Goal: Obtain resource: Download file/media

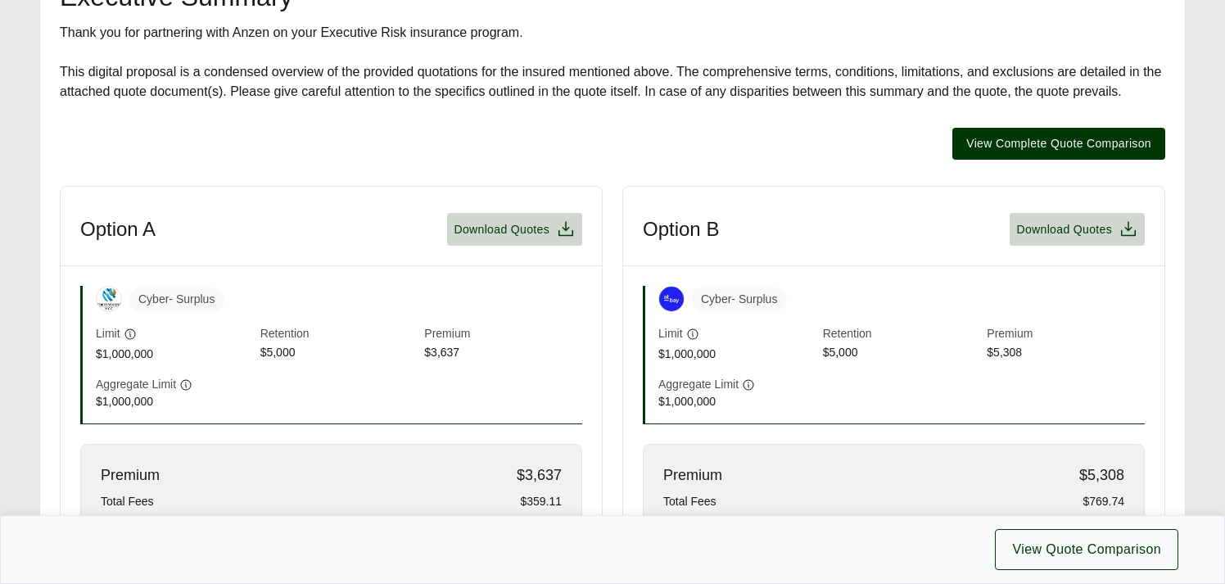
scroll to position [340, 0]
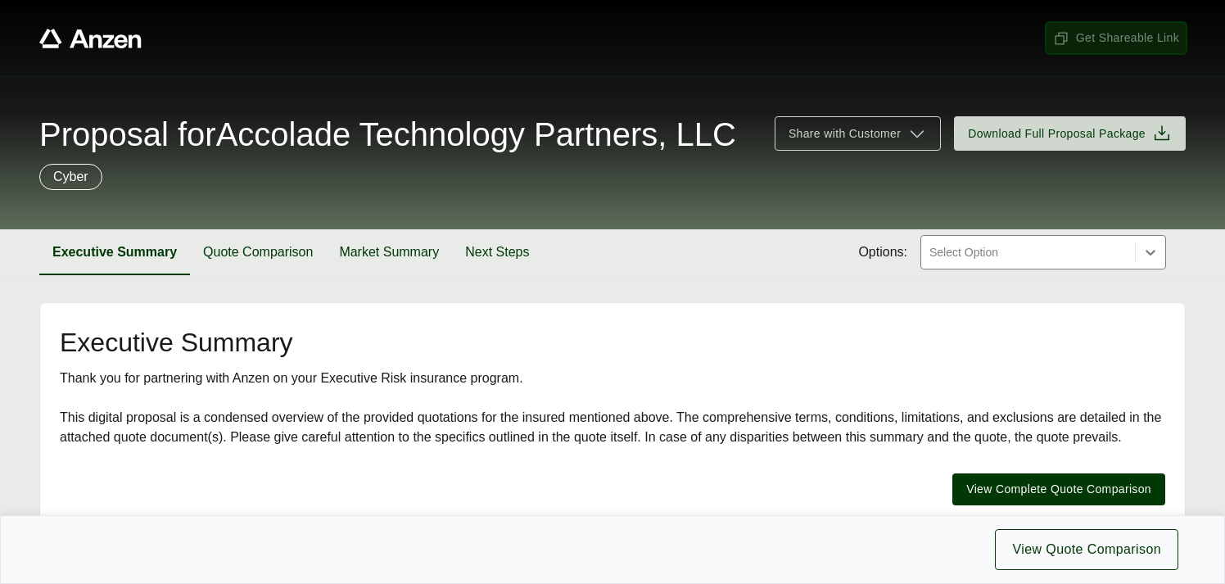
click at [1115, 34] on span "Get Shareable Link" at bounding box center [1116, 37] width 126 height 17
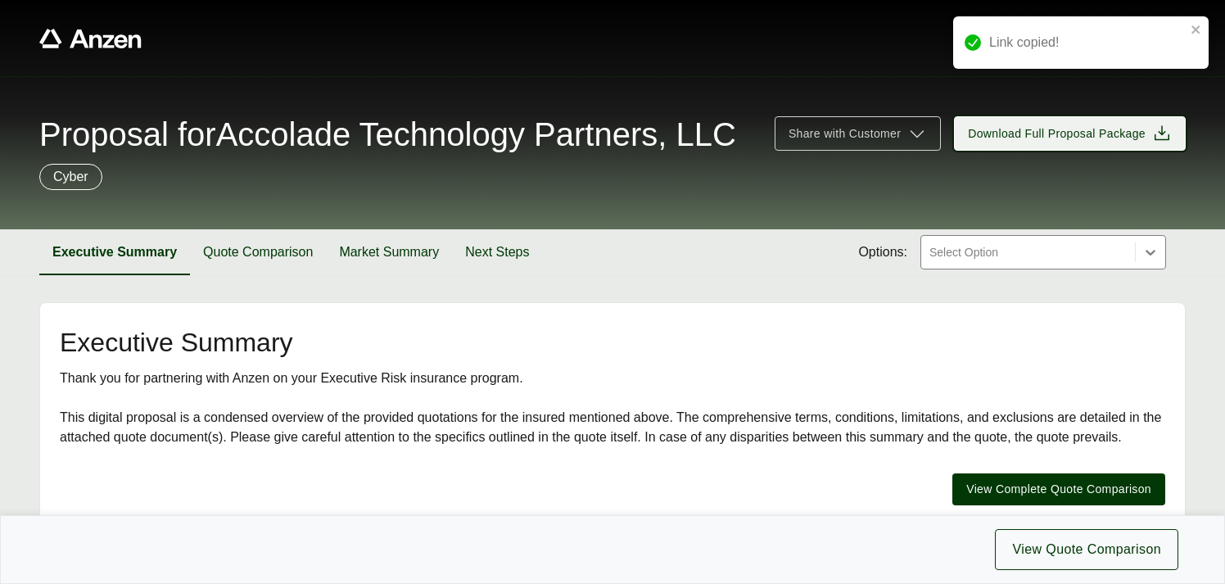
click at [1065, 131] on span "Download Full Proposal Package" at bounding box center [1057, 133] width 178 height 17
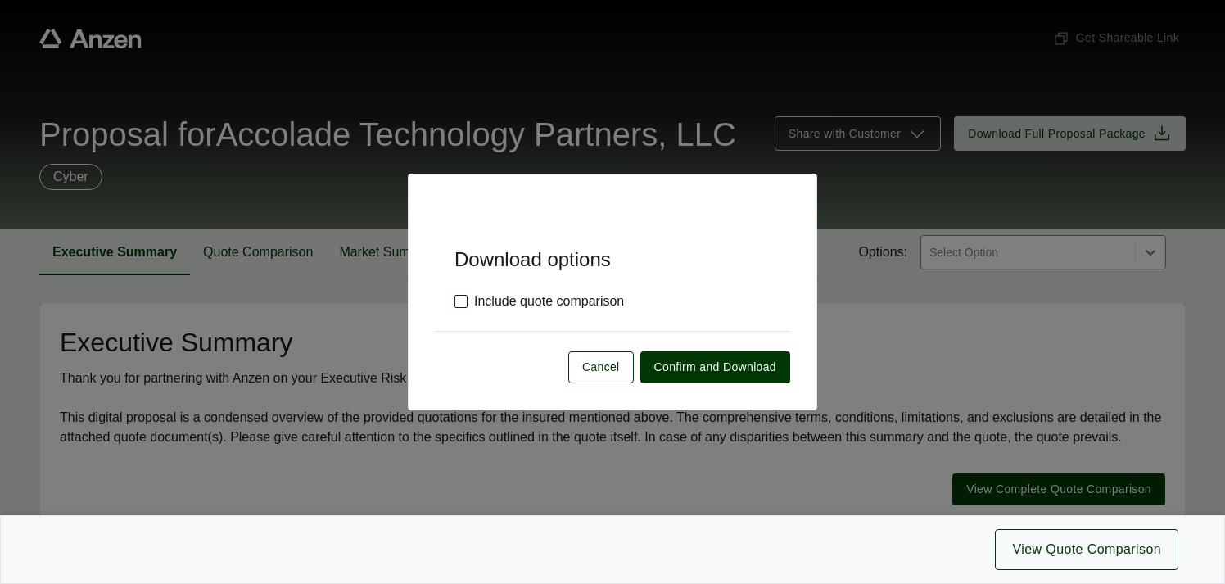
click at [462, 305] on label "Include quote comparison" at bounding box center [540, 302] width 170 height 20
click at [700, 364] on span "Confirm and Download" at bounding box center [715, 367] width 122 height 17
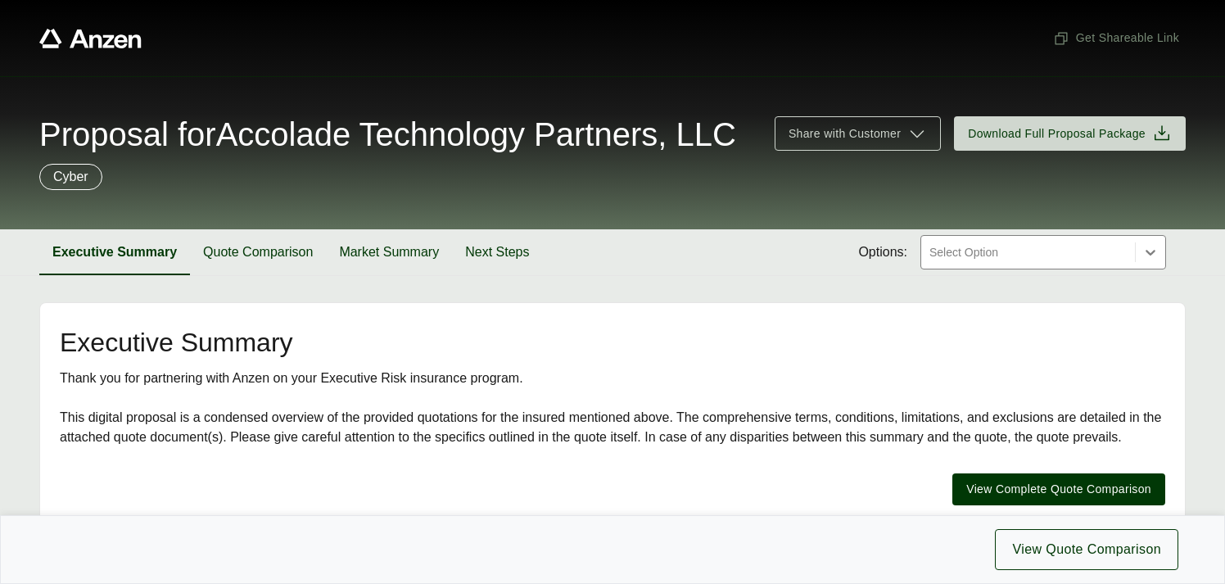
click at [381, 132] on span "Proposal for Accolade Technology Partners, LLC" at bounding box center [387, 134] width 697 height 33
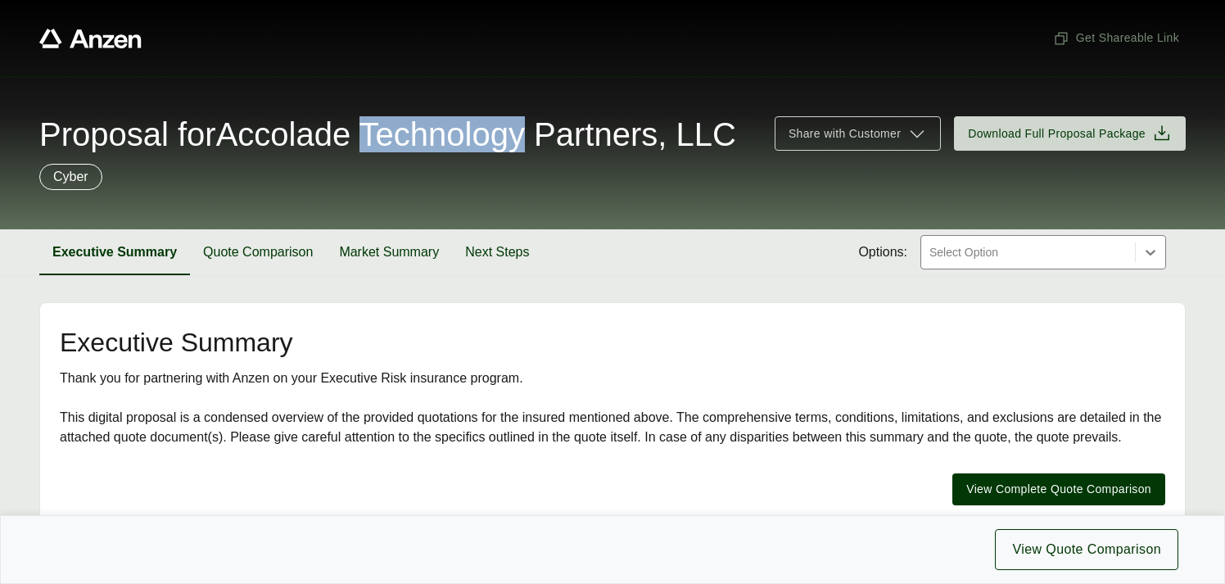
click at [381, 132] on span "Proposal for Accolade Technology Partners, LLC" at bounding box center [387, 134] width 697 height 33
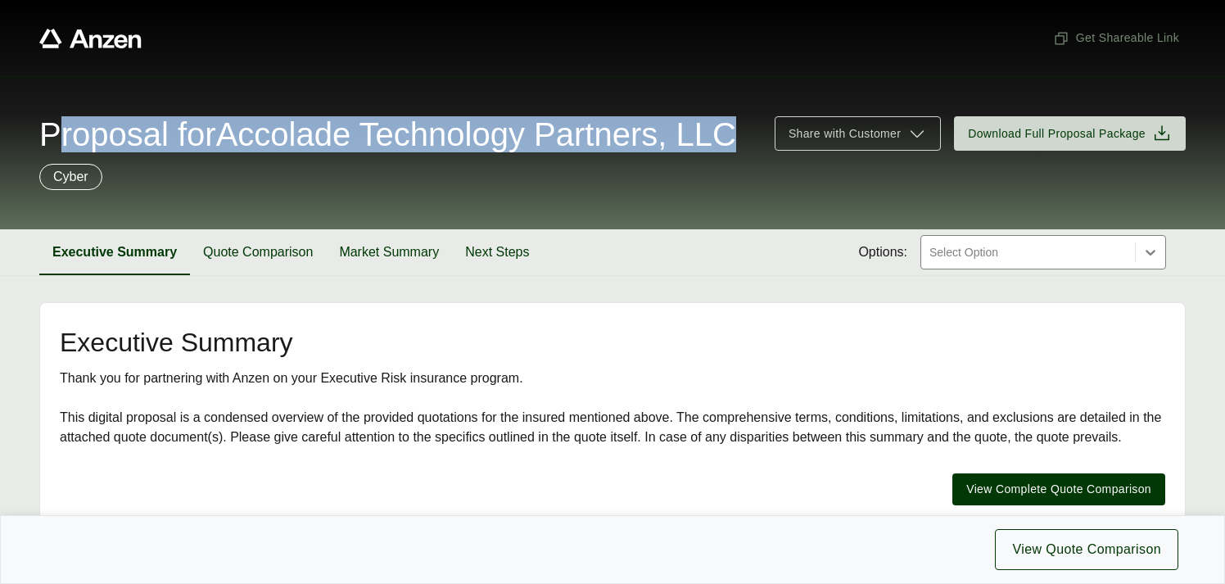
copy span "Proposal for Accolade Technology Partners, LLC"
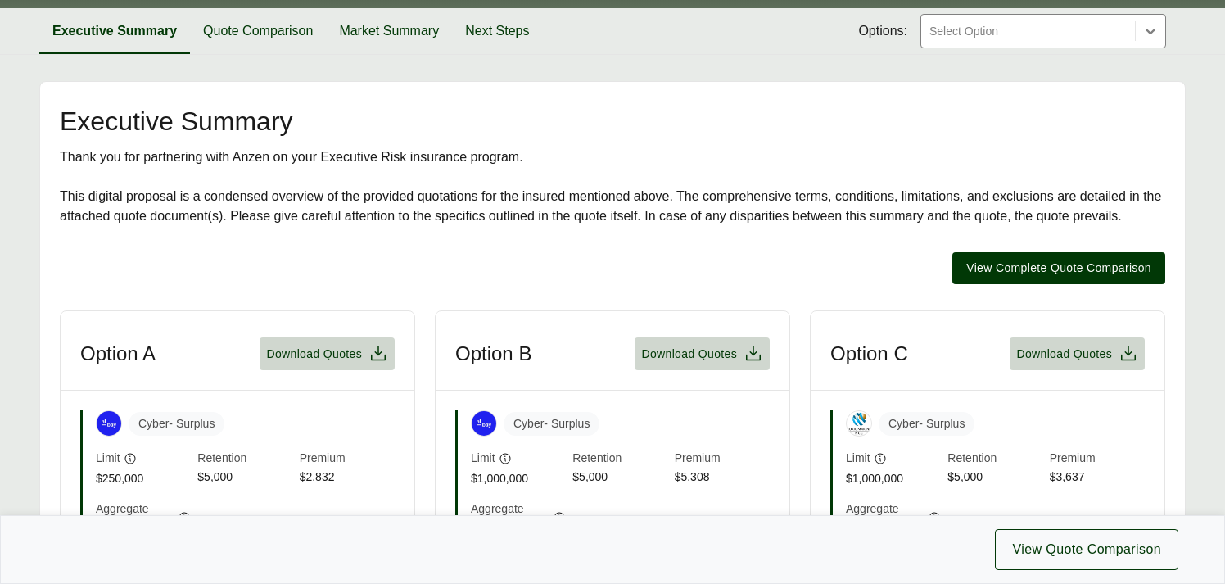
scroll to position [219, 0]
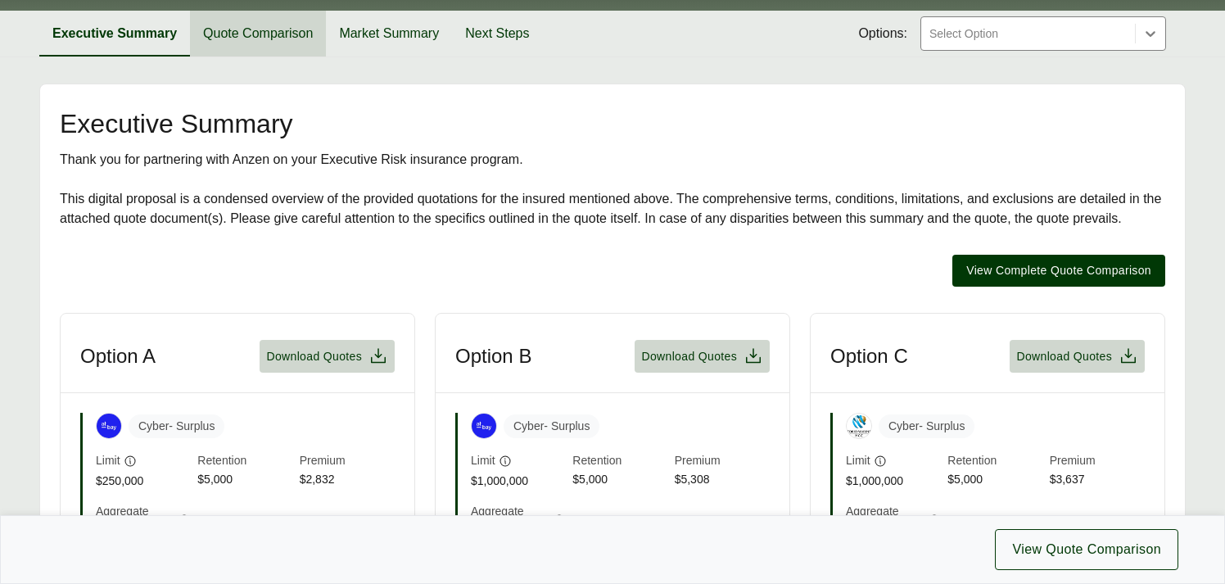
click at [242, 34] on button "Quote Comparison" at bounding box center [258, 34] width 136 height 46
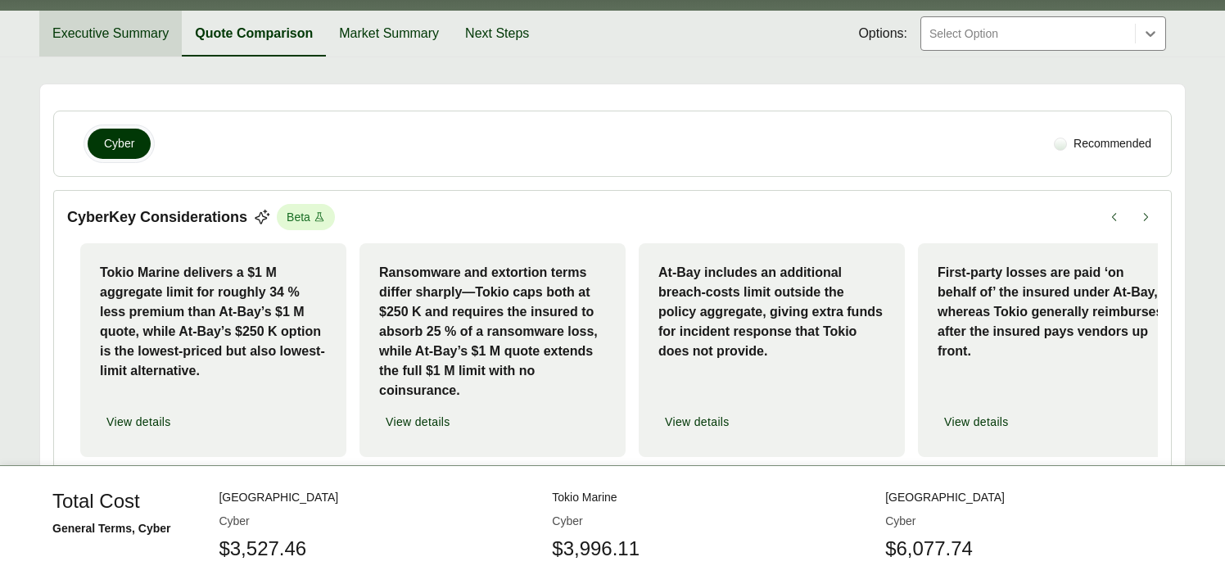
click at [70, 34] on button "Executive Summary" at bounding box center [110, 34] width 143 height 46
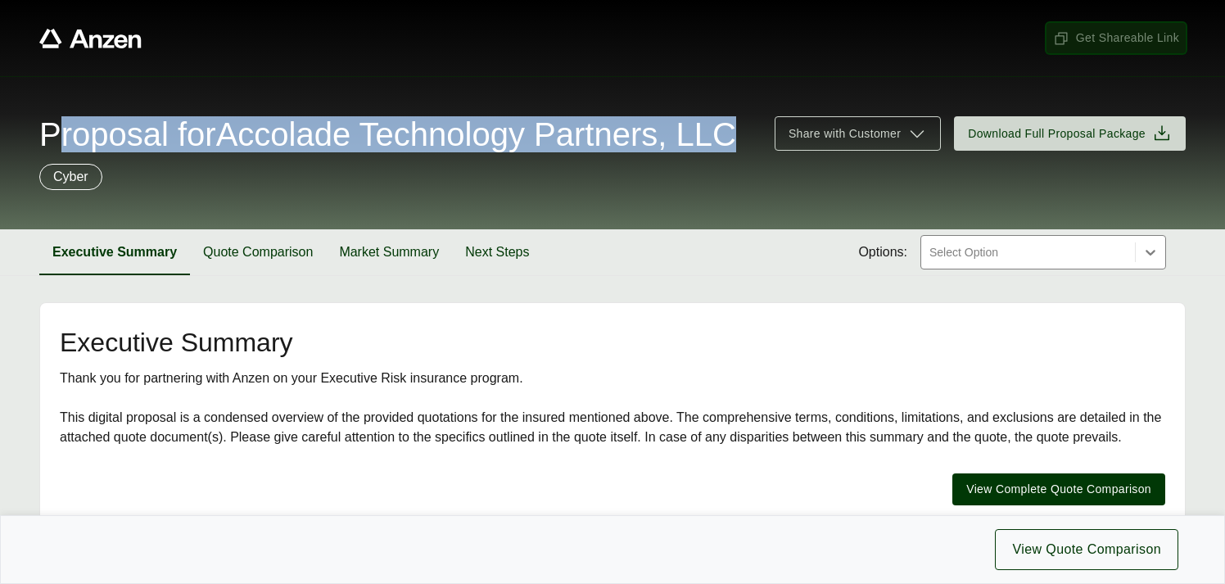
click at [1127, 36] on span "Get Shareable Link" at bounding box center [1116, 37] width 126 height 17
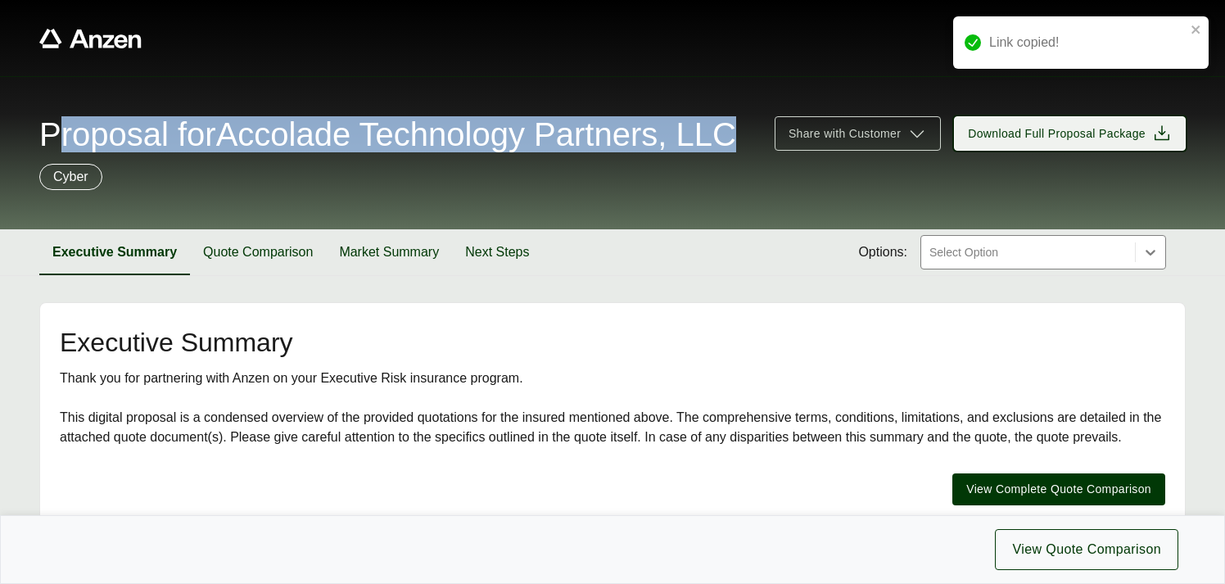
click at [1039, 139] on span "Download Full Proposal Package" at bounding box center [1057, 133] width 178 height 17
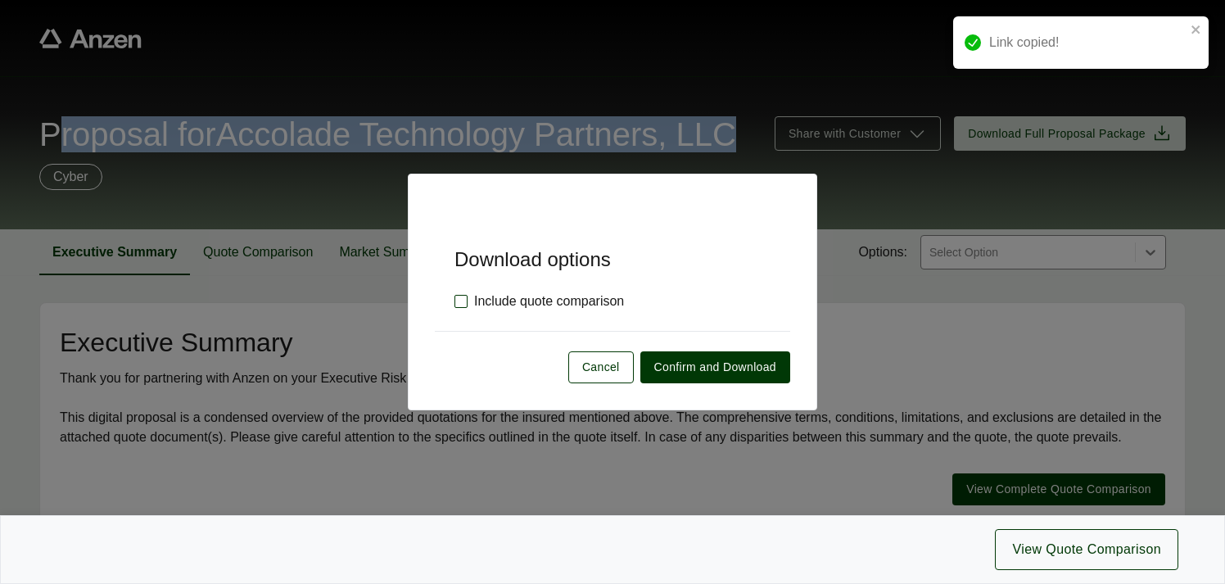
click at [462, 301] on label "Include quote comparison" at bounding box center [540, 302] width 170 height 20
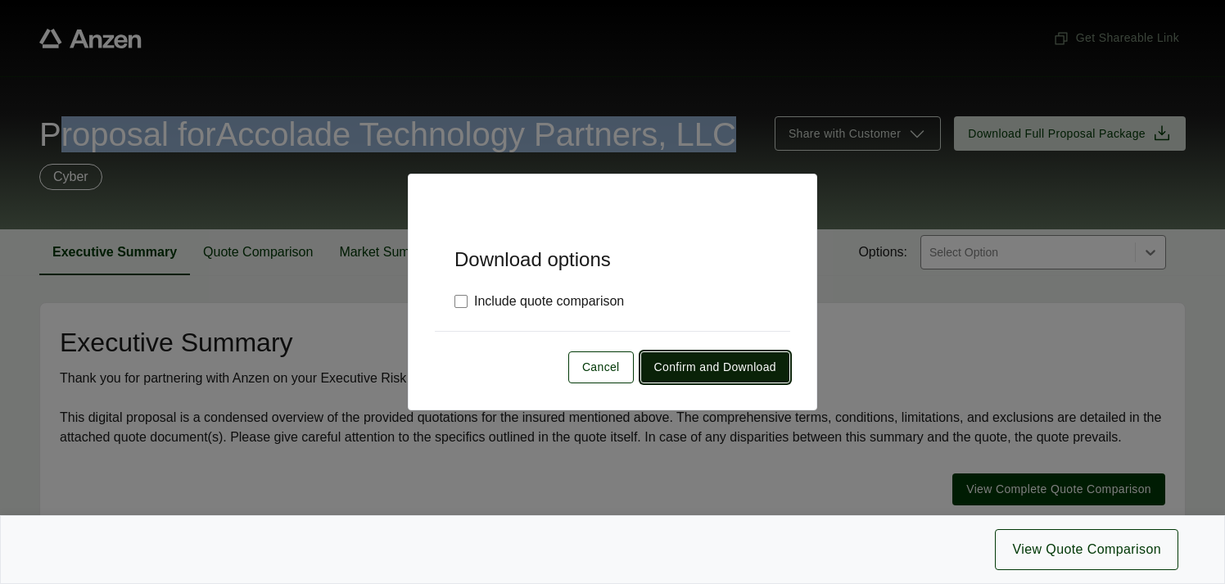
click at [690, 365] on span "Confirm and Download" at bounding box center [715, 367] width 122 height 17
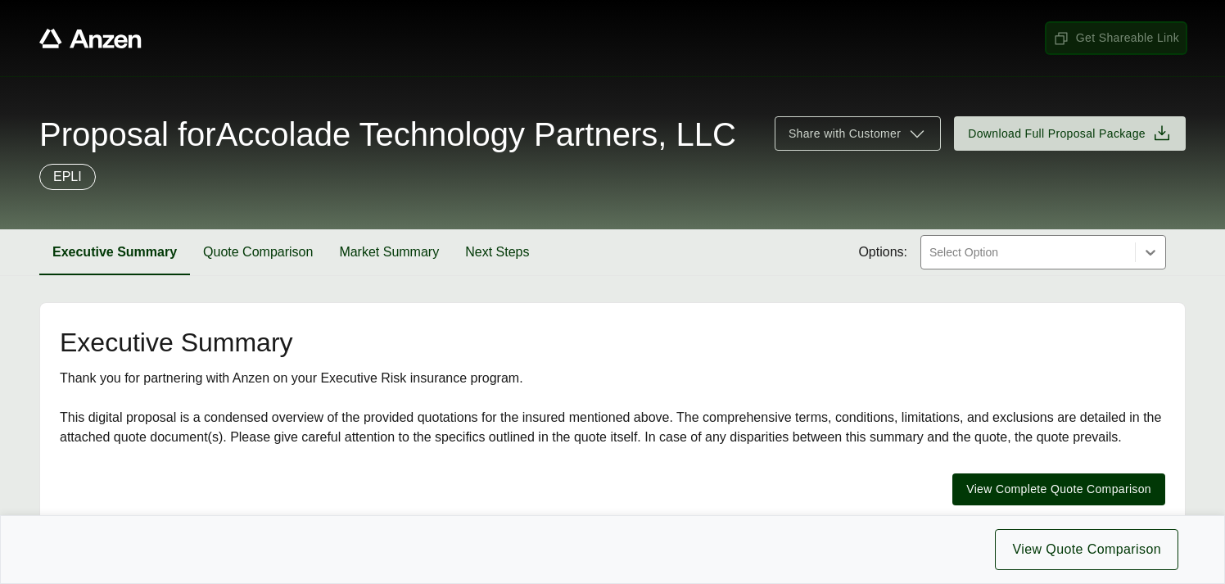
click at [1111, 38] on span "Get Shareable Link" at bounding box center [1116, 37] width 126 height 17
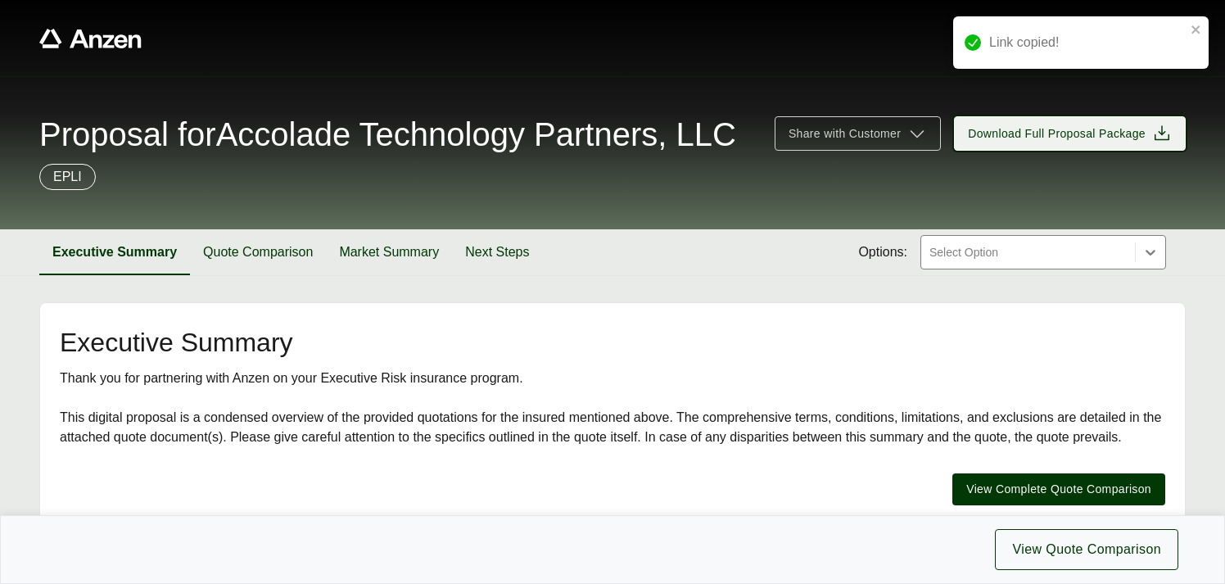
click at [1077, 131] on span "Download Full Proposal Package" at bounding box center [1057, 133] width 178 height 17
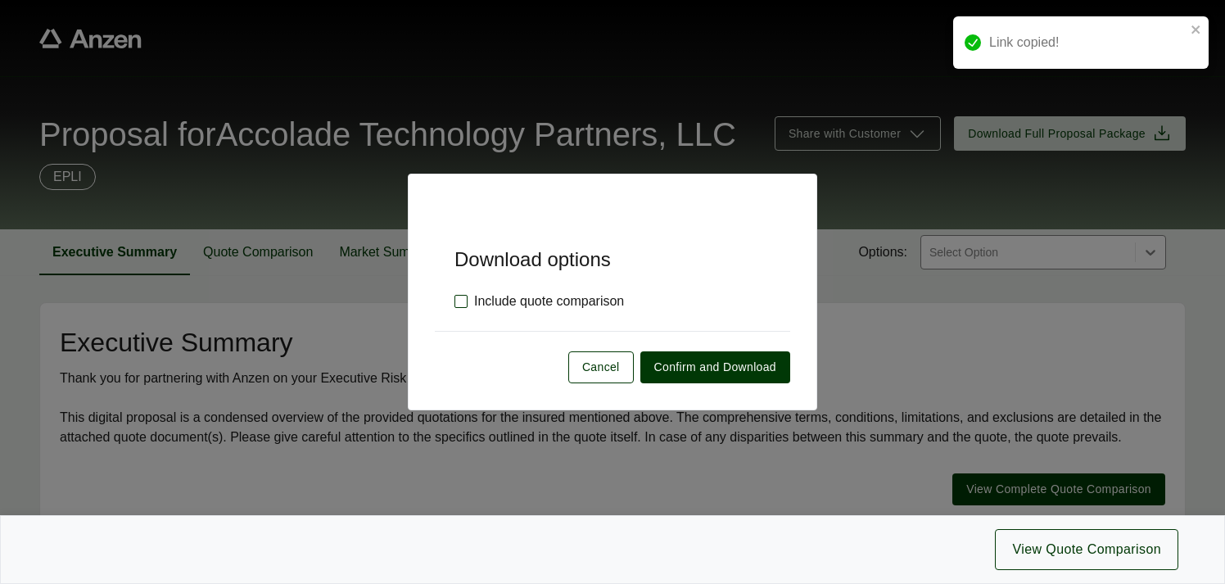
click at [458, 303] on label "Include quote comparison" at bounding box center [540, 302] width 170 height 20
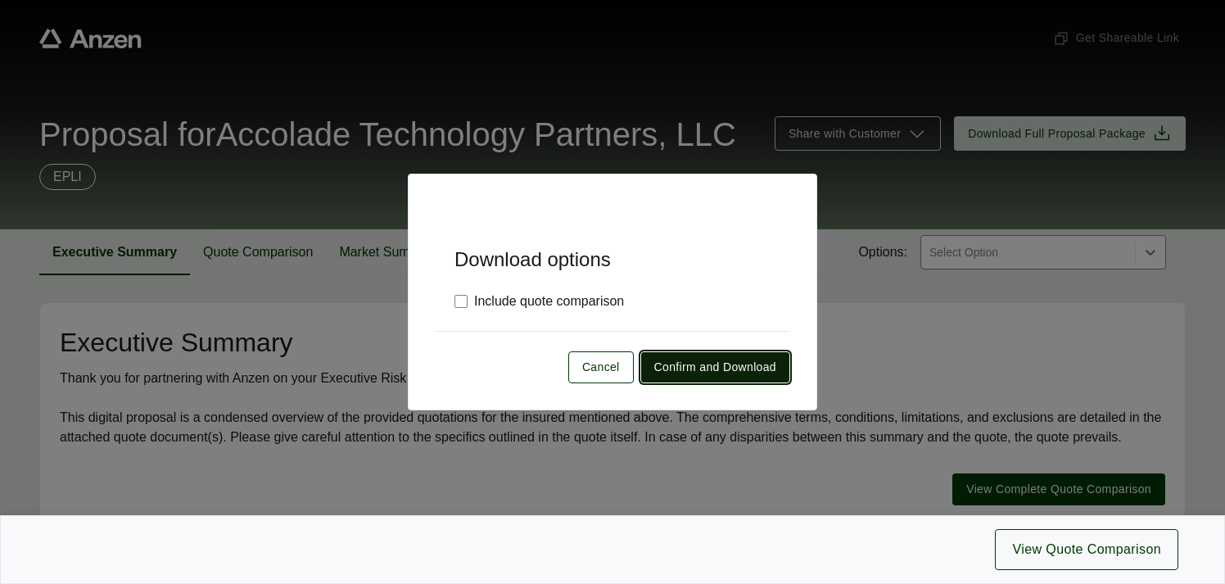
click at [700, 369] on span "Confirm and Download" at bounding box center [715, 367] width 122 height 17
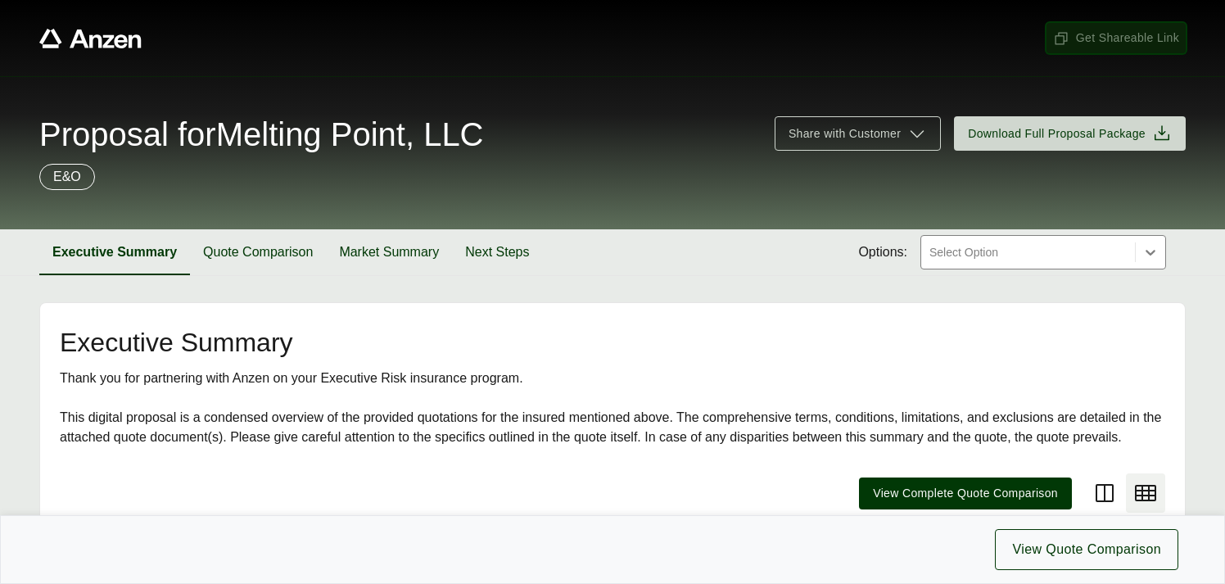
click at [1098, 36] on span "Get Shareable Link" at bounding box center [1116, 37] width 126 height 17
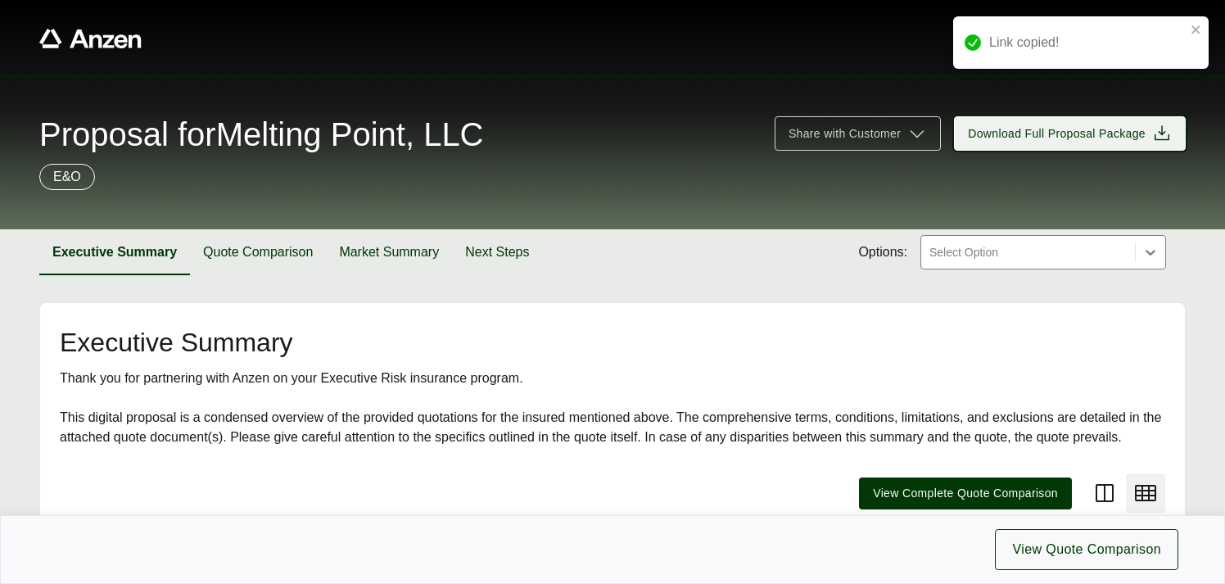
click at [1055, 135] on span "Download Full Proposal Package" at bounding box center [1057, 133] width 178 height 17
